Goal: Find contact information: Find contact information

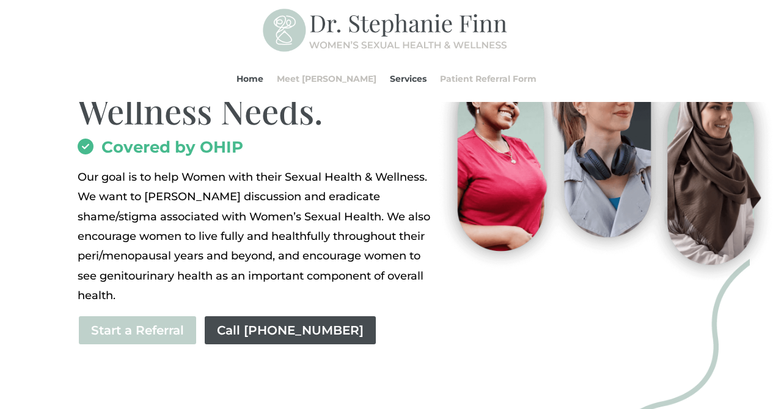
scroll to position [201, 0]
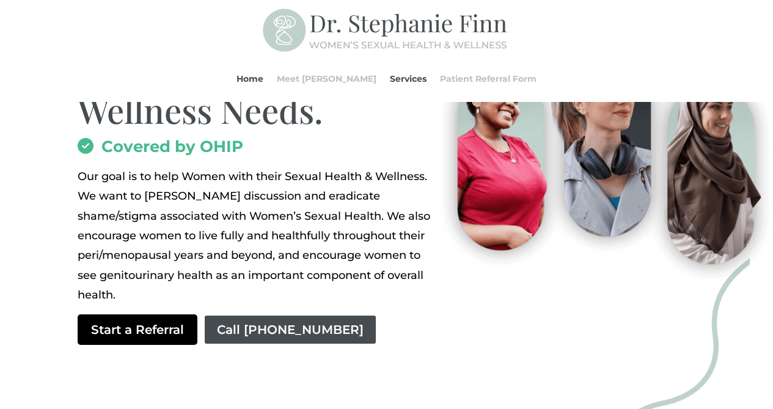
click at [162, 323] on link "Start a Referral" at bounding box center [138, 330] width 120 height 31
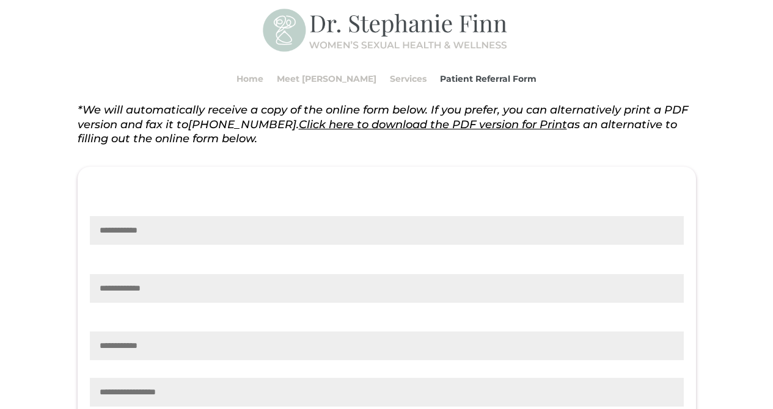
scroll to position [133, 0]
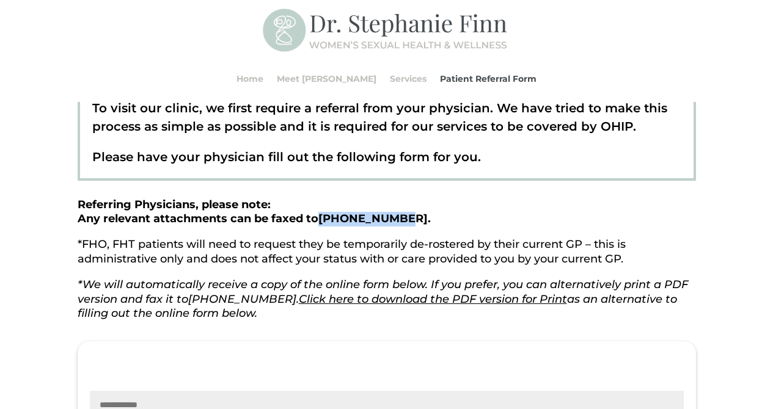
drag, startPoint x: 323, startPoint y: 219, endPoint x: 400, endPoint y: 219, distance: 77.6
click at [400, 219] on strong "Referring Physicians, please note: Any relevant attachments can be faxed to 289…" at bounding box center [254, 212] width 353 height 28
copy span "[PHONE_NUMBER]"
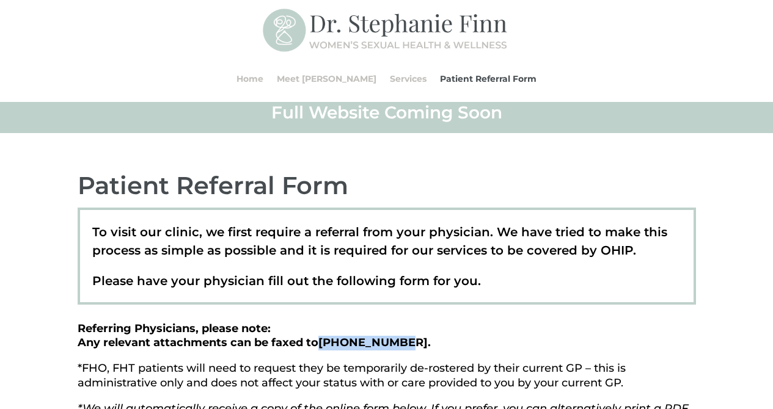
scroll to position [0, 0]
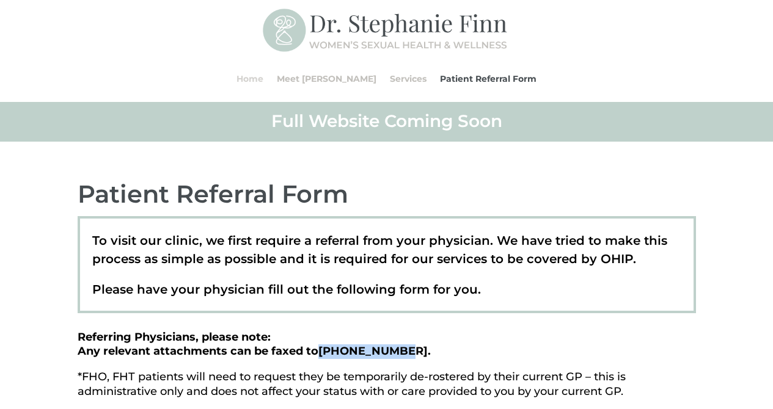
click at [263, 78] on link "Home" at bounding box center [249, 79] width 27 height 46
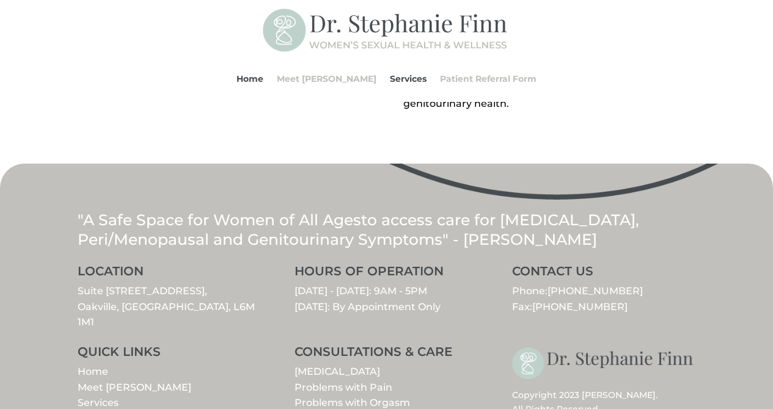
scroll to position [1500, 0]
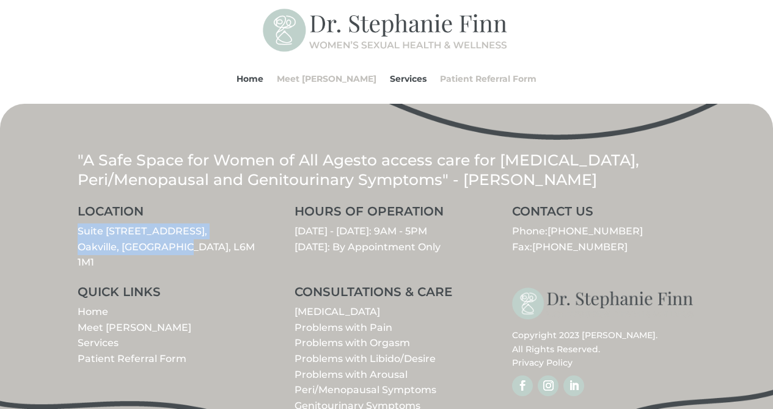
drag, startPoint x: 75, startPoint y: 199, endPoint x: 231, endPoint y: 218, distance: 157.6
click at [231, 218] on div ""A Safe Space for Women of All Ages to access care for [MEDICAL_DATA], Peri/Men…" at bounding box center [386, 274] width 773 height 341
copy link "Suite [STREET_ADDRESS]"
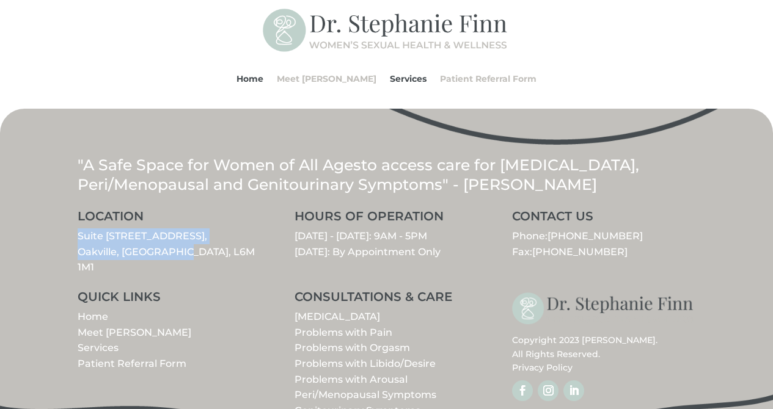
scroll to position [1407, 0]
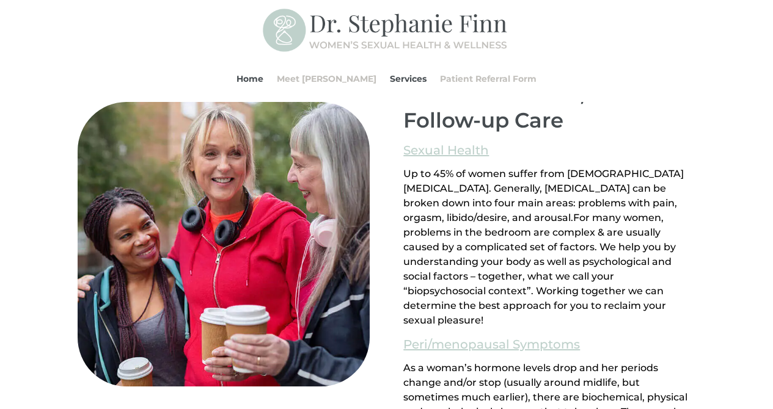
scroll to position [720, 0]
